Goal: Book appointment/travel/reservation

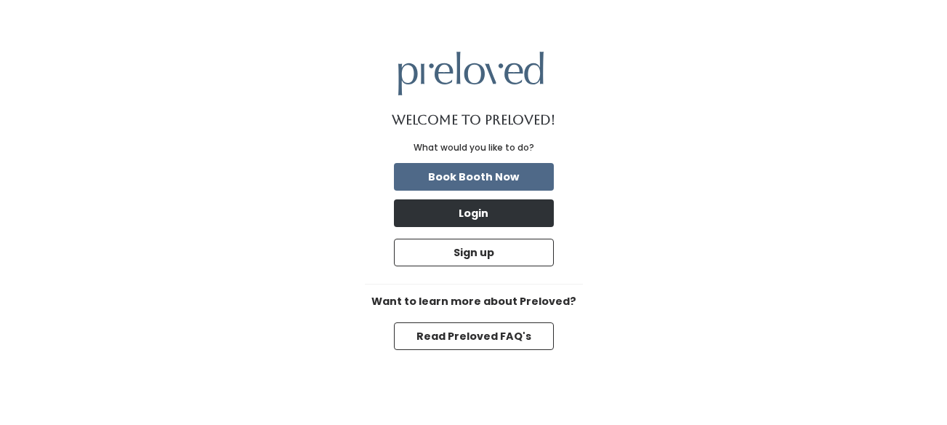
click at [510, 207] on button "Login" at bounding box center [474, 213] width 160 height 28
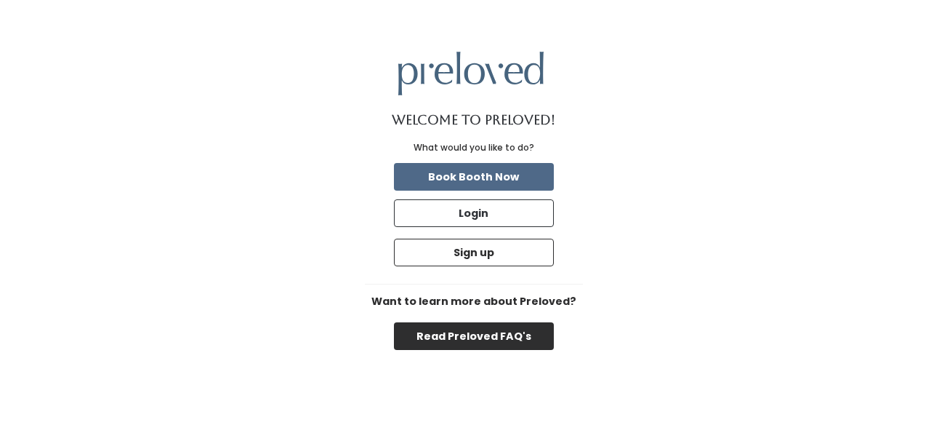
click at [426, 341] on button "Read Preloved FAQ's" at bounding box center [474, 336] width 160 height 28
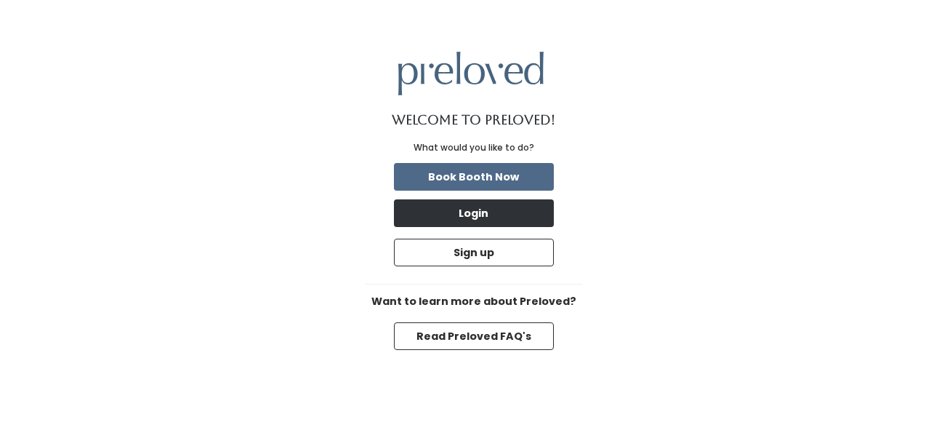
click at [454, 215] on button "Login" at bounding box center [474, 213] width 160 height 28
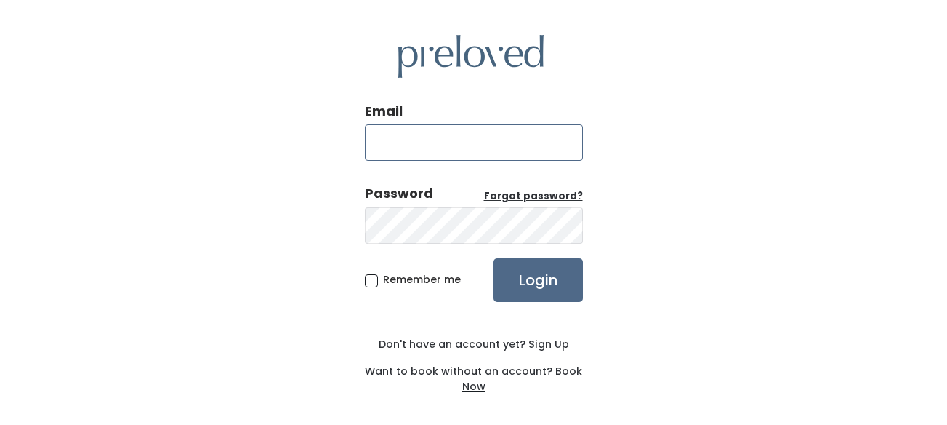
type input "jhyde167@gmail.com"
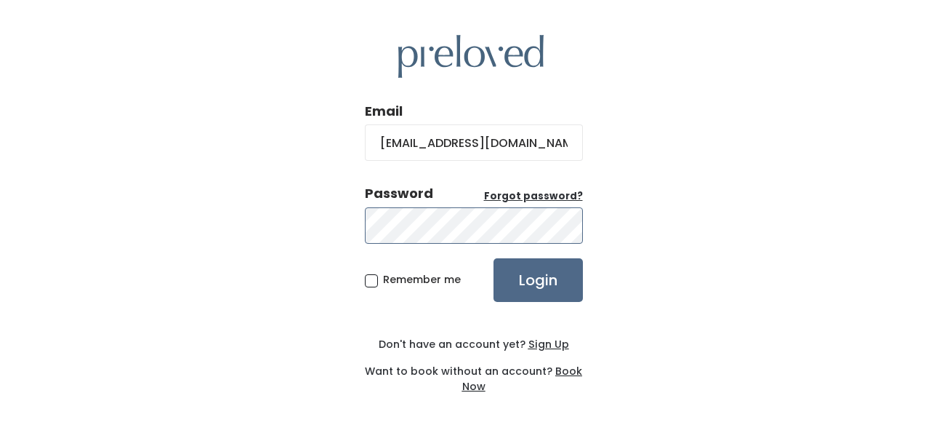
click at [537, 278] on input "Login" at bounding box center [538, 280] width 89 height 44
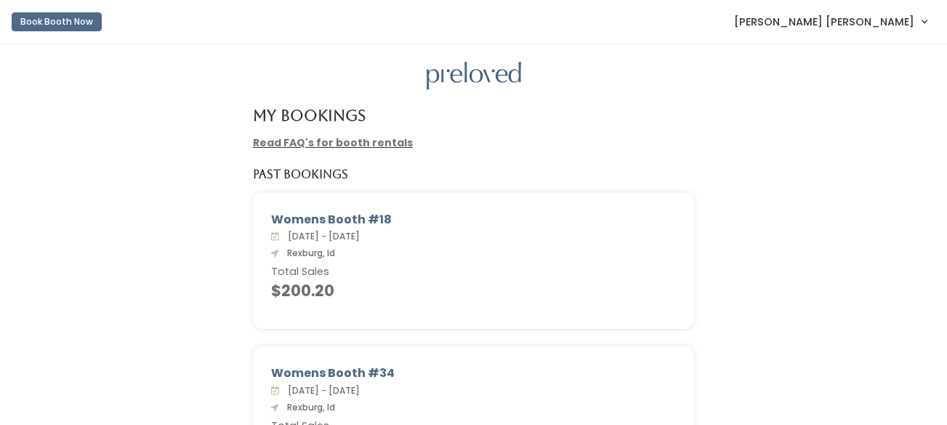
click at [92, 25] on button "Book Booth Now" at bounding box center [57, 21] width 90 height 19
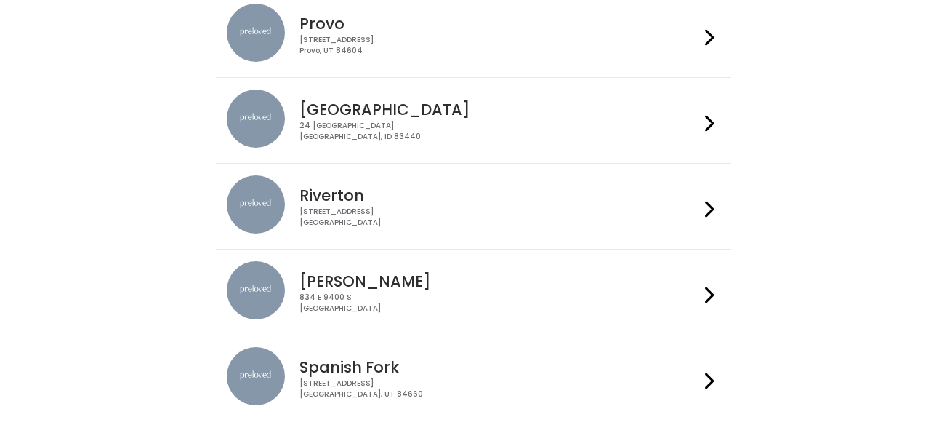
scroll to position [499, 0]
click at [419, 108] on h4 "Rexburg" at bounding box center [500, 108] width 400 height 17
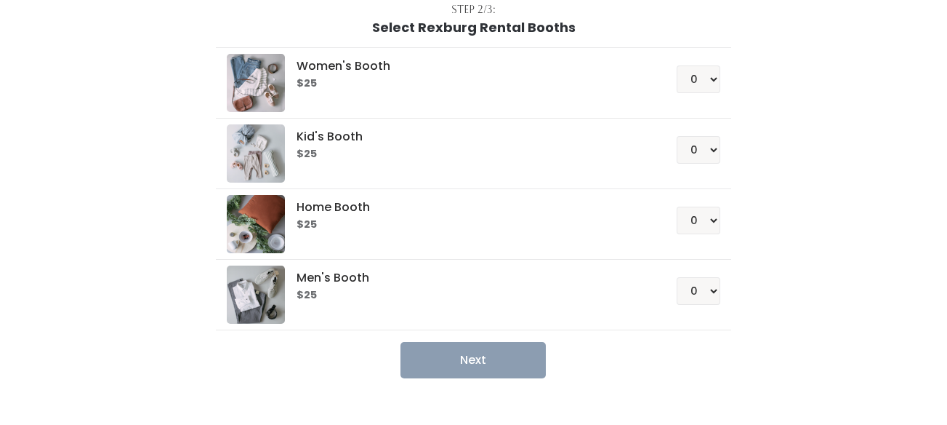
scroll to position [100, 0]
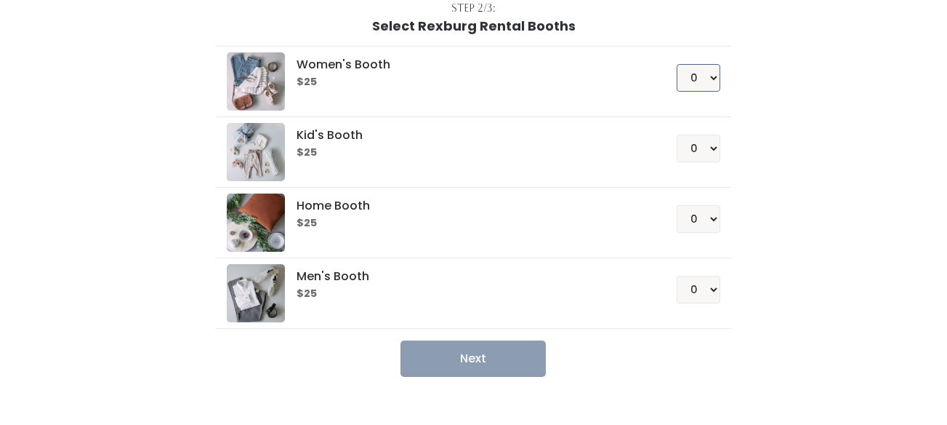
select select "1"
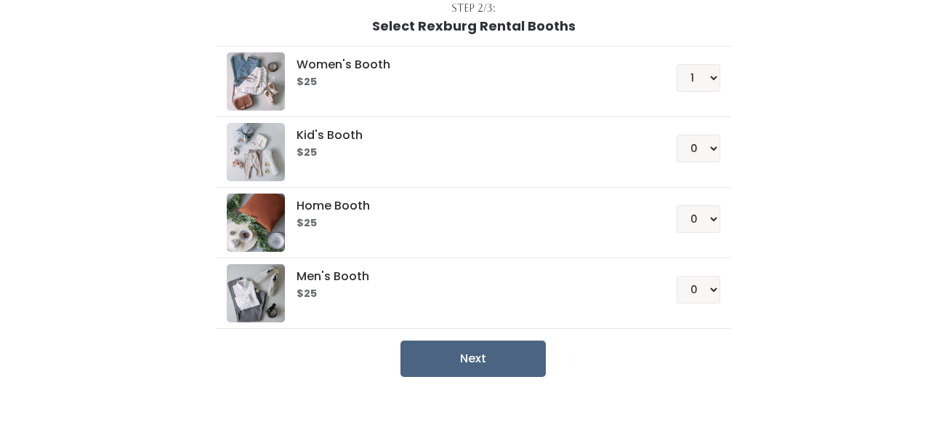
click at [520, 355] on button "Next" at bounding box center [473, 358] width 145 height 36
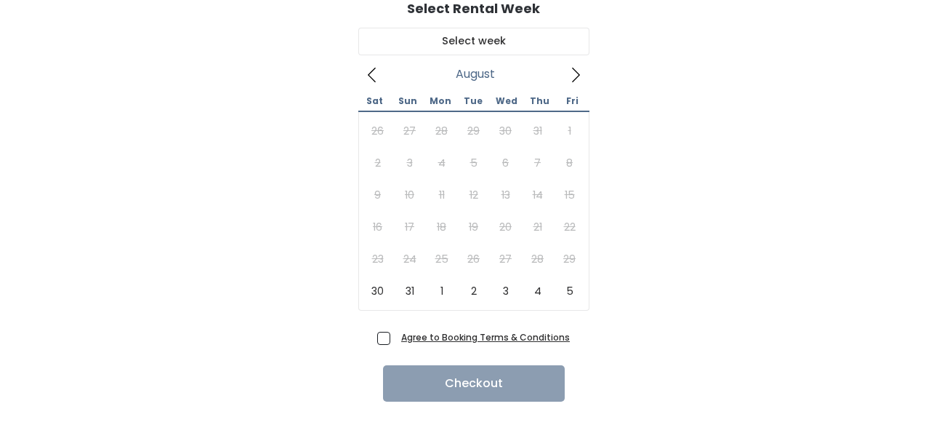
scroll to position [117, 0]
click at [575, 79] on icon at bounding box center [576, 75] width 8 height 15
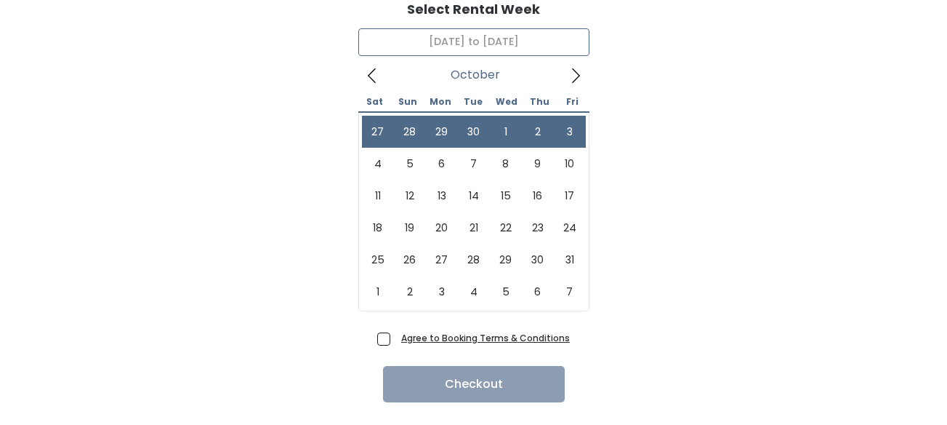
click at [382, 86] on span at bounding box center [372, 74] width 28 height 23
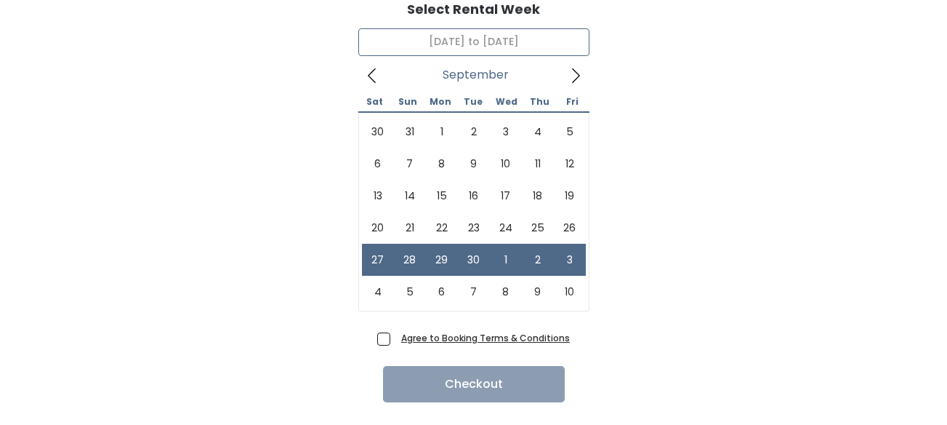
click at [580, 81] on icon at bounding box center [576, 76] width 16 height 16
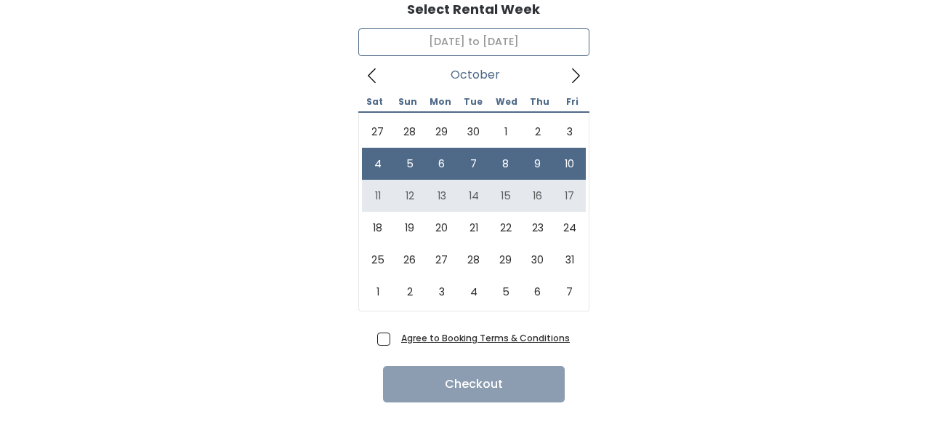
type input "[DATE] to [DATE]"
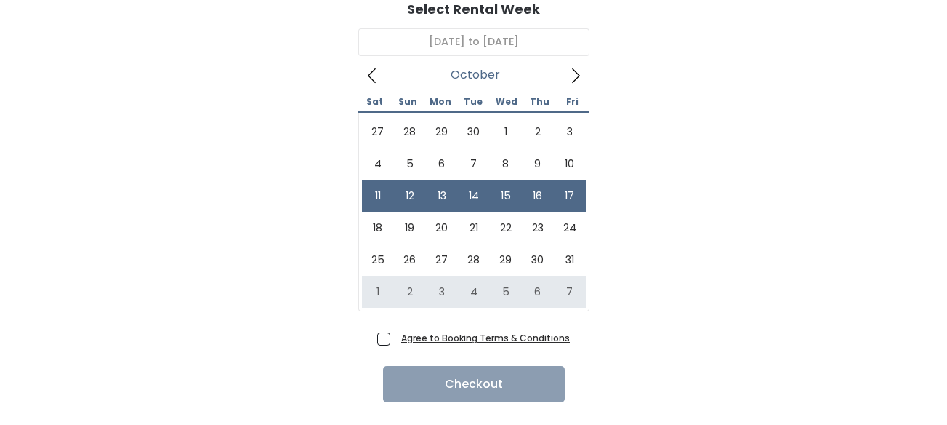
click at [396, 336] on span "Agree to Booking Terms & Conditions" at bounding box center [483, 337] width 175 height 15
click at [396, 336] on input "Agree to Booking Terms & Conditions" at bounding box center [400, 334] width 9 height 9
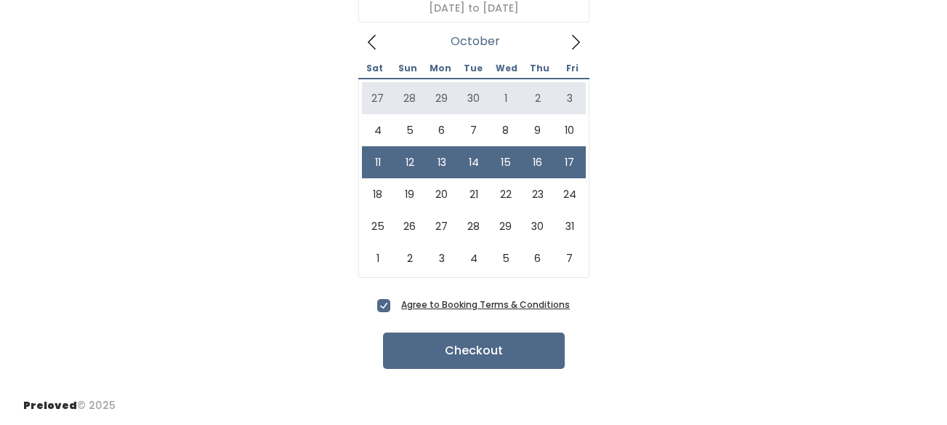
scroll to position [150, 0]
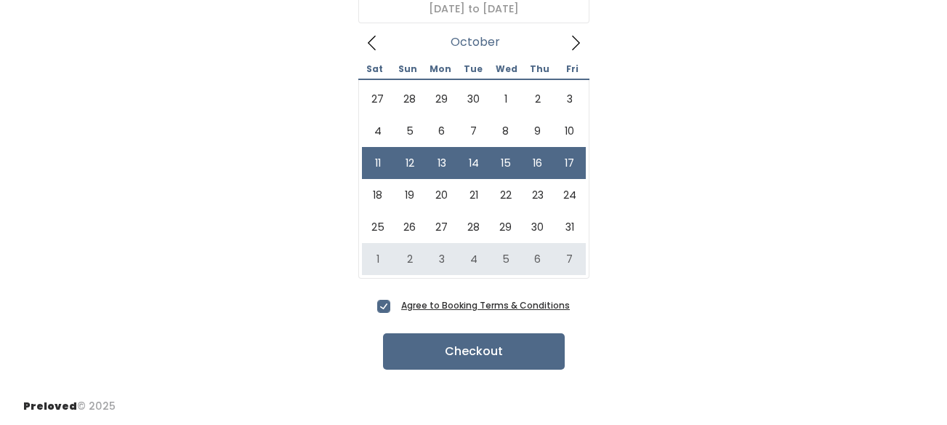
click at [396, 307] on span "Agree to Booking Terms & Conditions" at bounding box center [483, 304] width 175 height 15
click at [396, 307] on input "Agree to Booking Terms & Conditions" at bounding box center [400, 301] width 9 height 9
checkbox input "false"
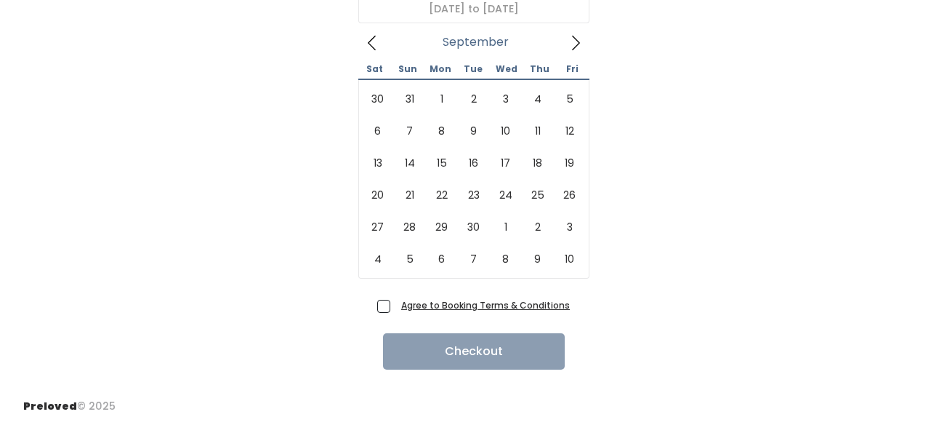
click at [374, 32] on span at bounding box center [372, 42] width 28 height 23
click at [573, 38] on icon at bounding box center [576, 43] width 16 height 16
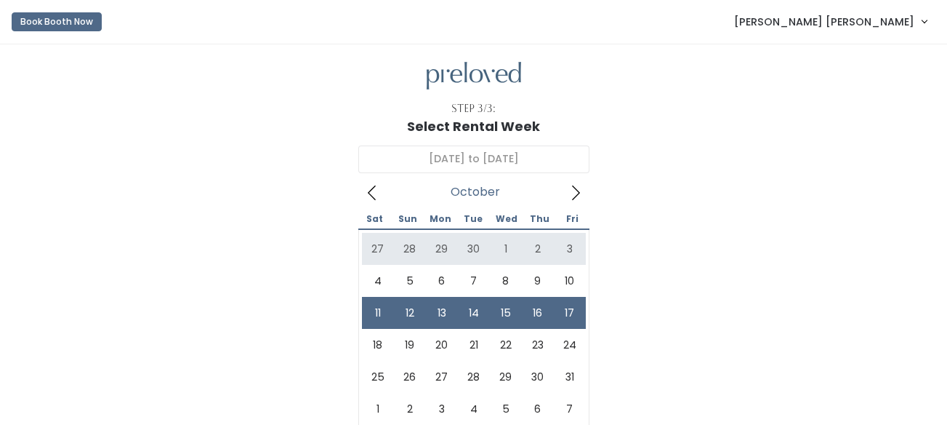
scroll to position [0, 0]
click at [378, 198] on icon at bounding box center [372, 193] width 16 height 16
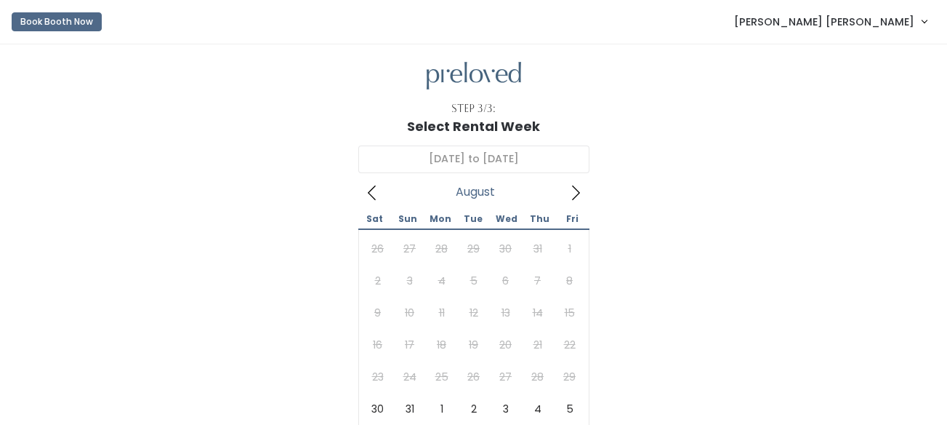
click at [378, 198] on icon at bounding box center [372, 193] width 16 height 16
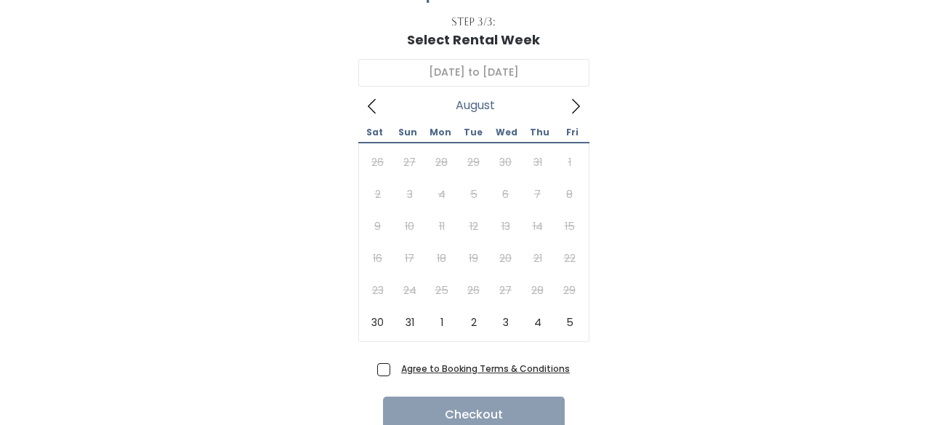
scroll to position [87, 0]
click at [579, 111] on icon at bounding box center [576, 105] width 16 height 16
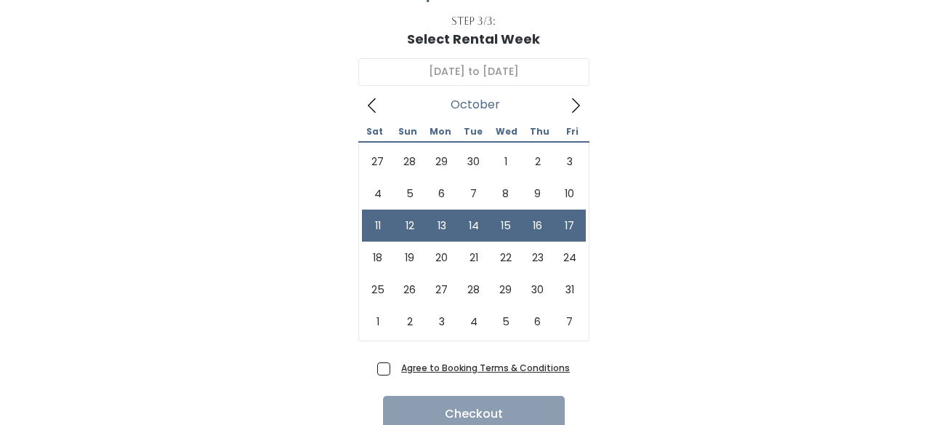
click at [579, 111] on icon at bounding box center [576, 105] width 16 height 16
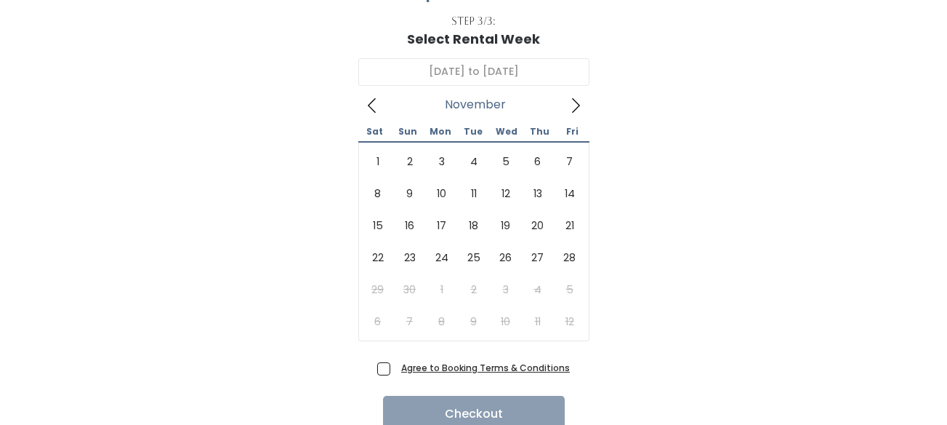
click at [579, 111] on icon at bounding box center [576, 105] width 16 height 16
click at [577, 104] on icon at bounding box center [576, 105] width 16 height 16
click at [374, 103] on icon at bounding box center [372, 105] width 16 height 16
